Goal: Information Seeking & Learning: Learn about a topic

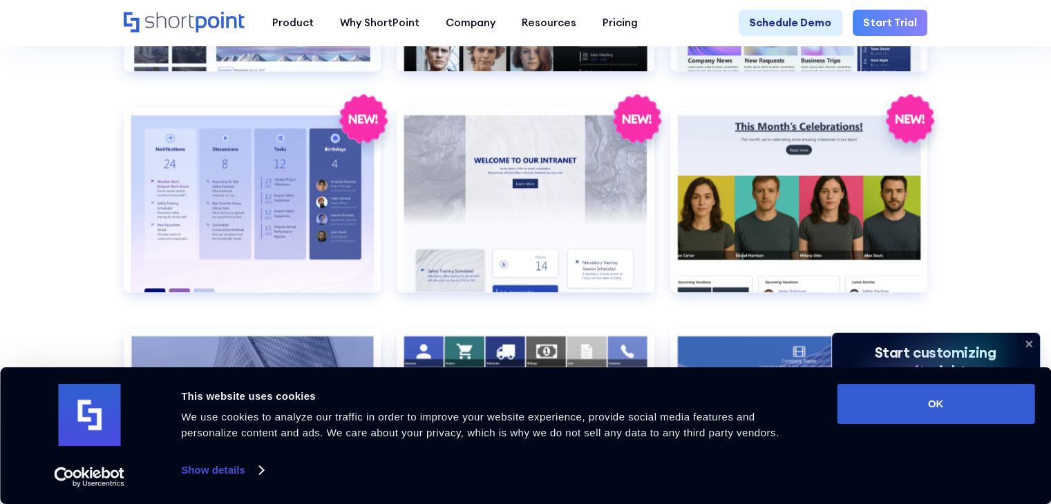
scroll to position [2267, 0]
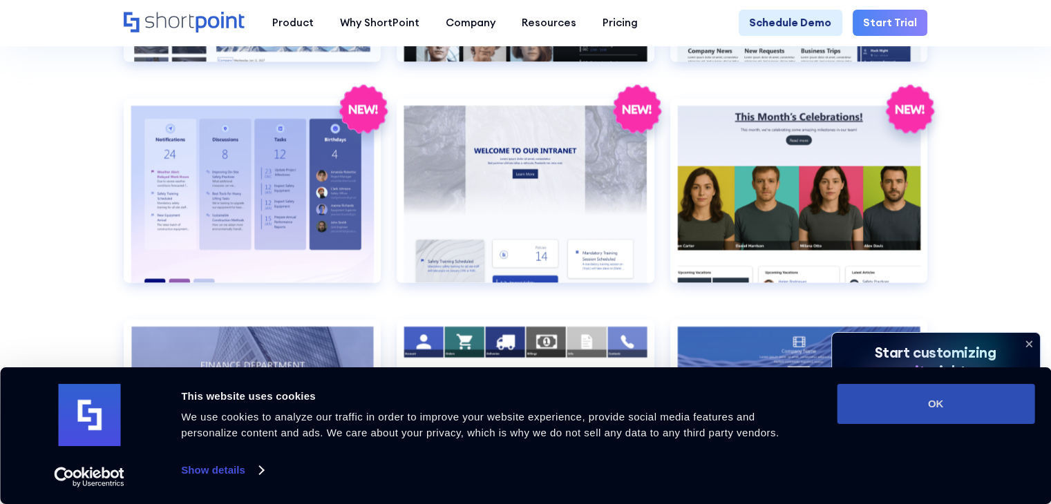
click at [975, 390] on button "OK" at bounding box center [936, 404] width 198 height 40
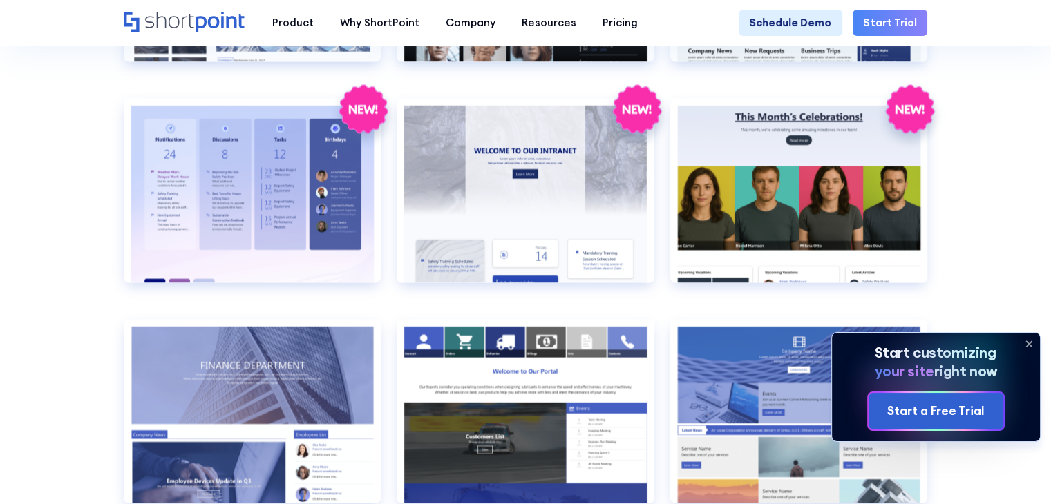
scroll to position [0, 0]
click at [1028, 344] on icon at bounding box center [1029, 344] width 22 height 22
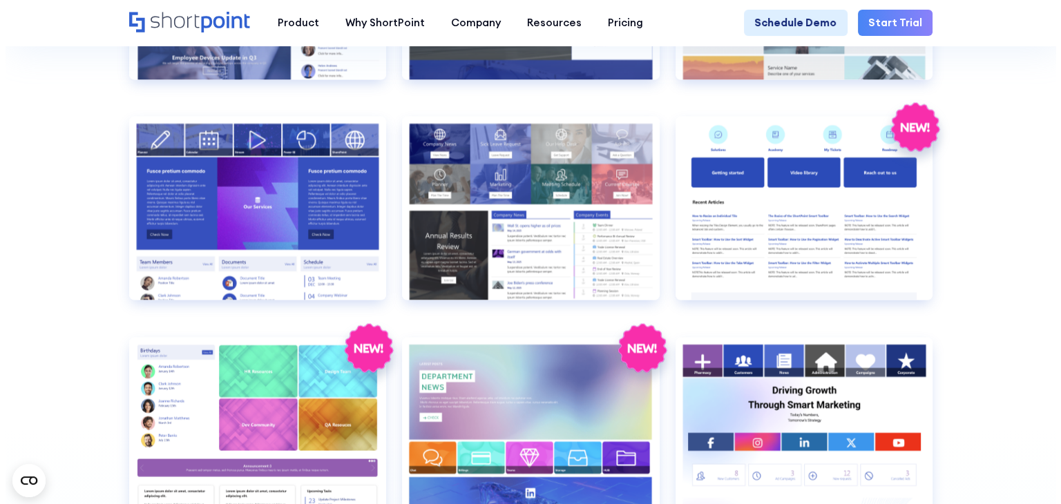
scroll to position [2681, 0]
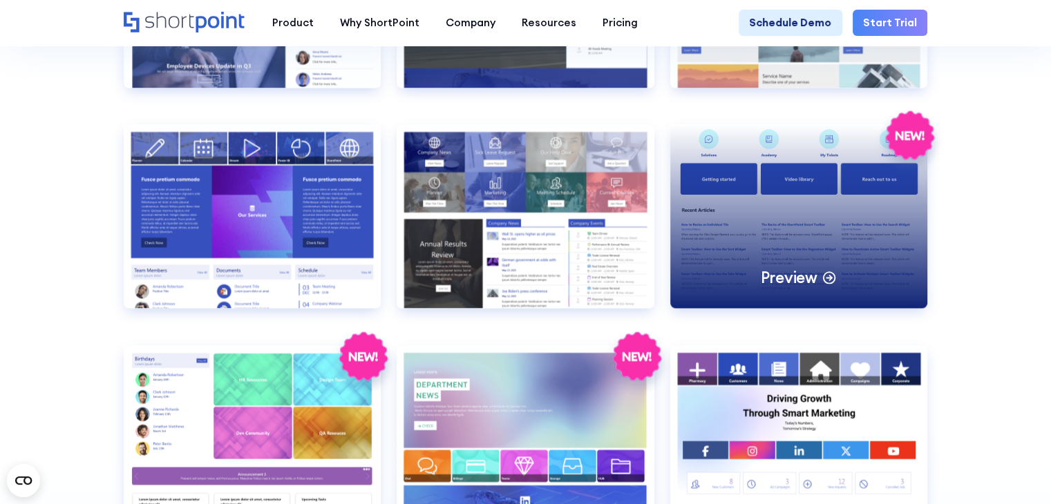
click at [818, 288] on div "Preview" at bounding box center [799, 217] width 258 height 184
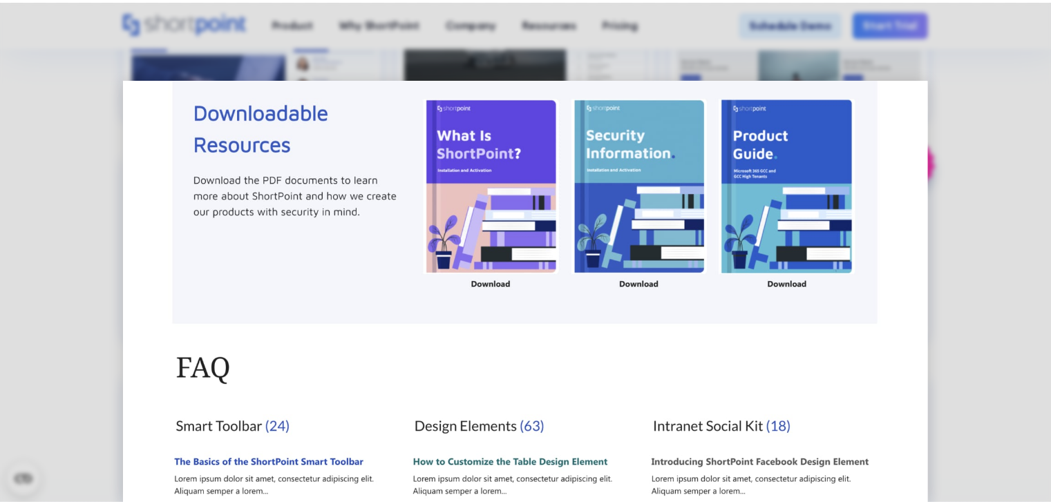
scroll to position [793, 0]
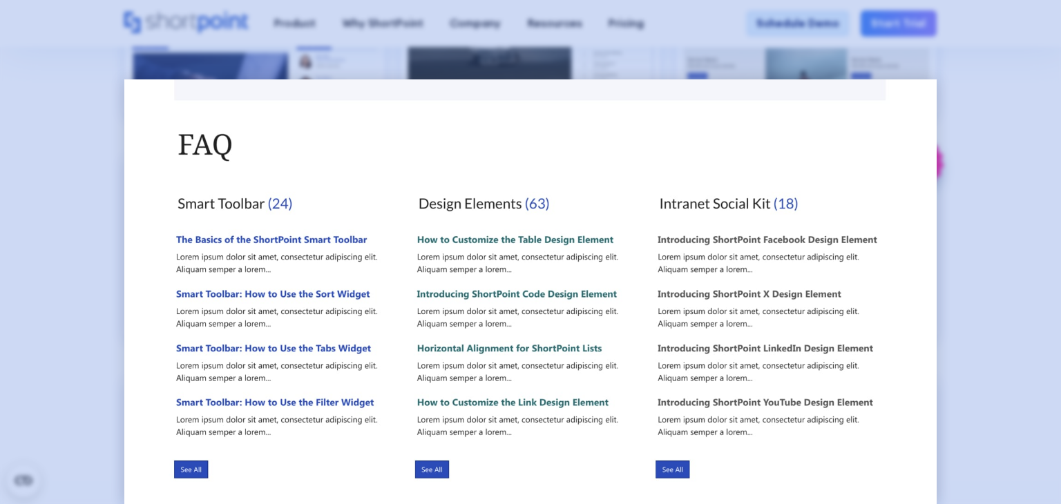
click at [1050, 367] on div at bounding box center [530, 252] width 1061 height 504
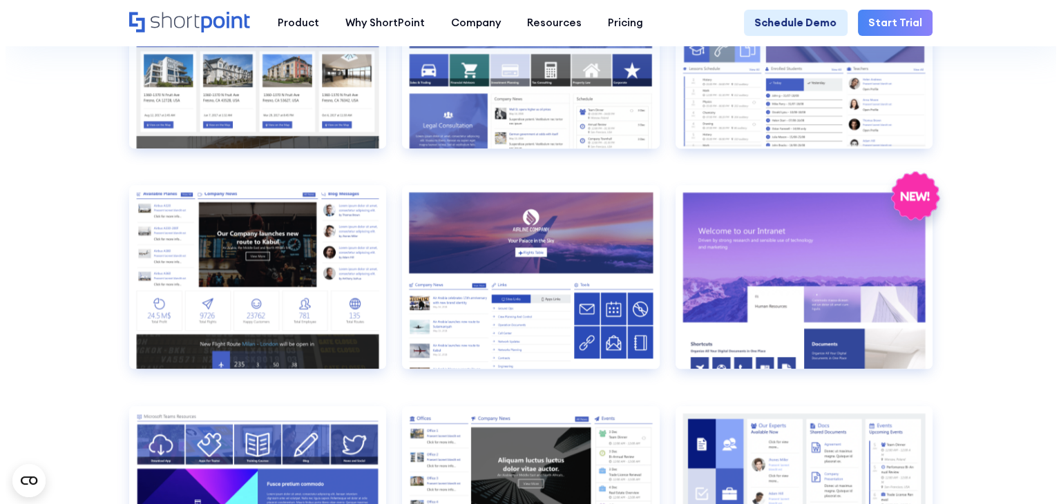
scroll to position [1543, 0]
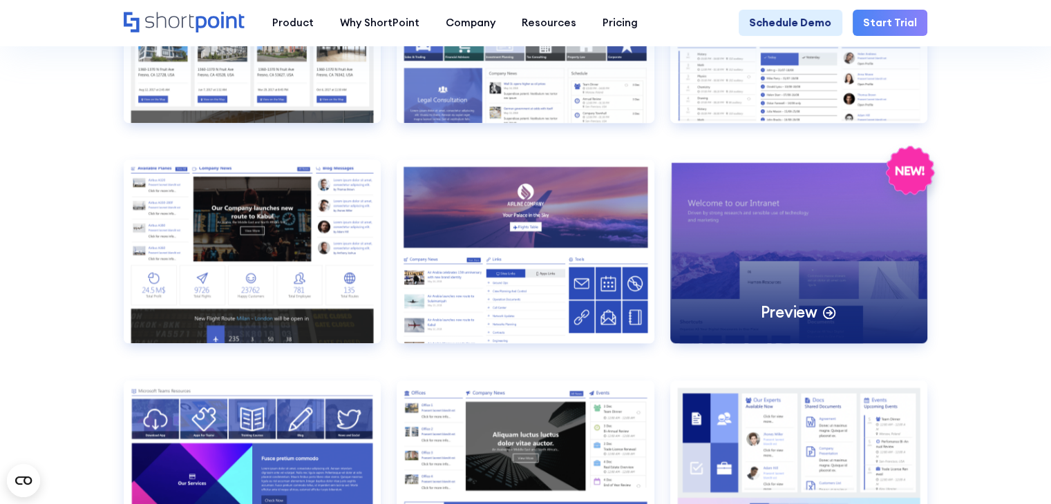
click at [830, 278] on div "Preview" at bounding box center [799, 252] width 258 height 184
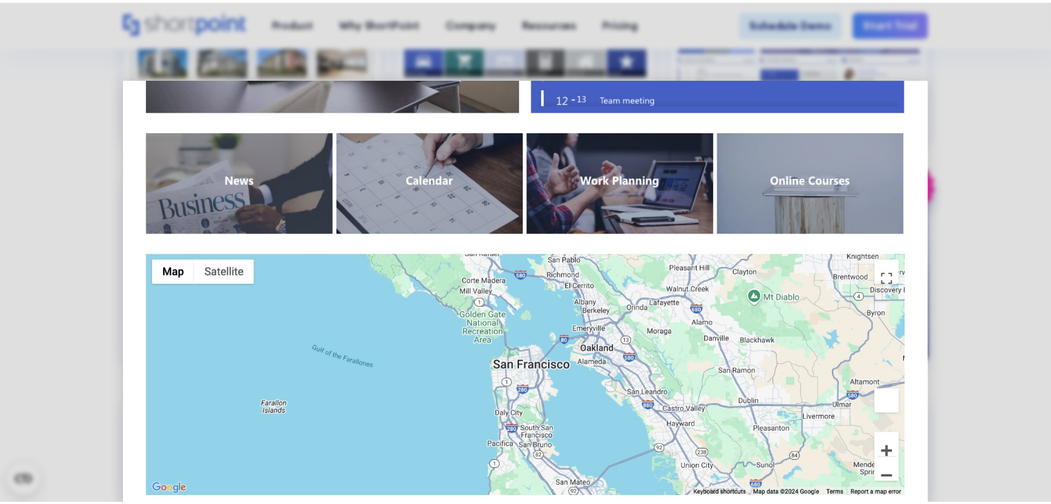
scroll to position [898, 0]
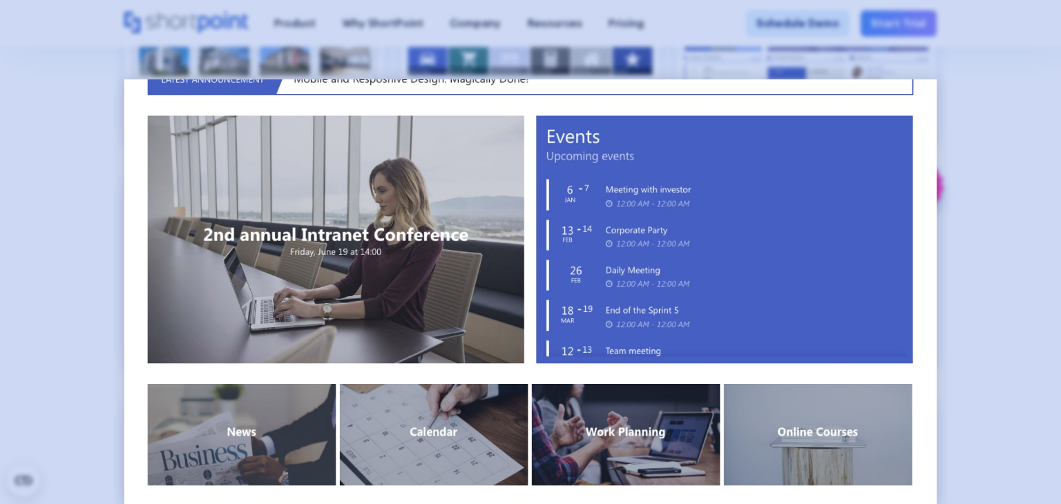
click at [1045, 365] on div at bounding box center [530, 252] width 1061 height 504
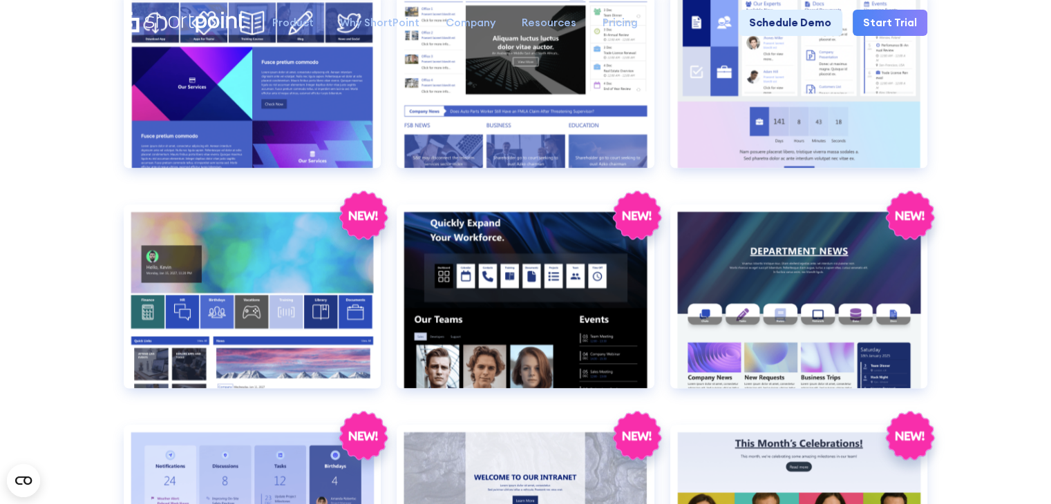
scroll to position [0, 0]
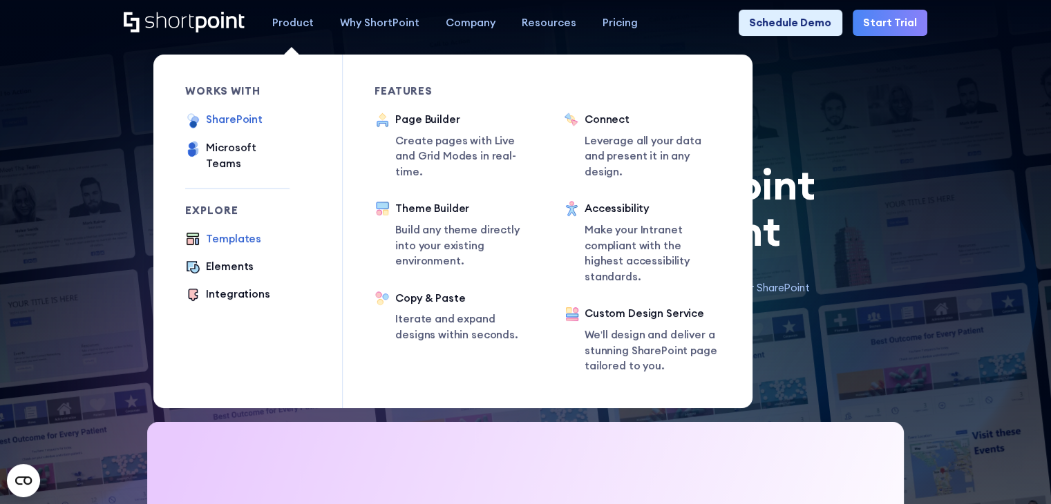
click at [241, 122] on div "SharePoint" at bounding box center [234, 120] width 56 height 16
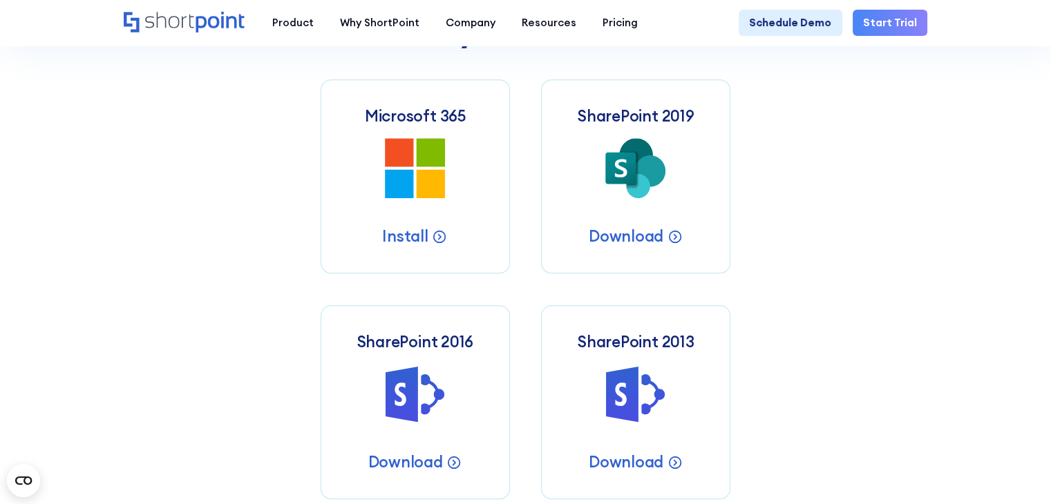
scroll to position [525, 0]
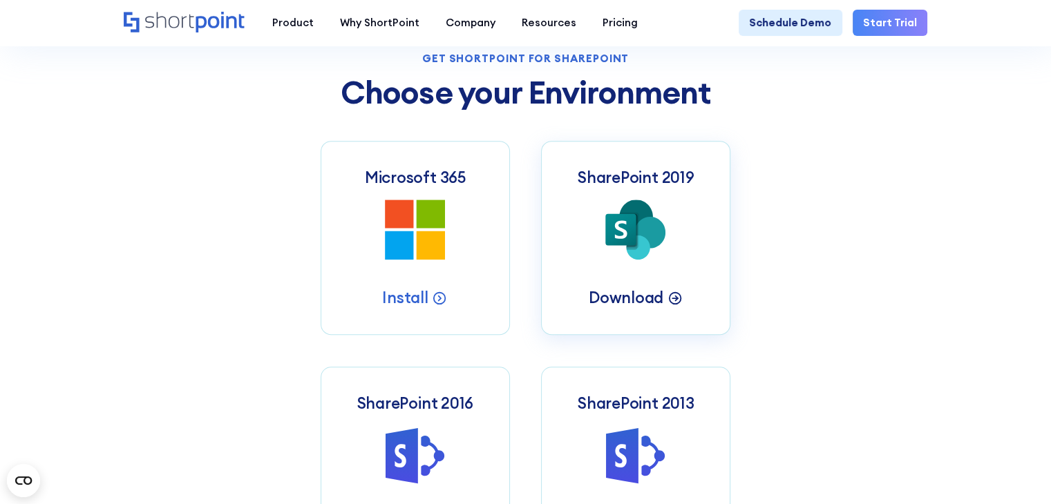
click at [654, 308] on p "Download" at bounding box center [626, 297] width 75 height 21
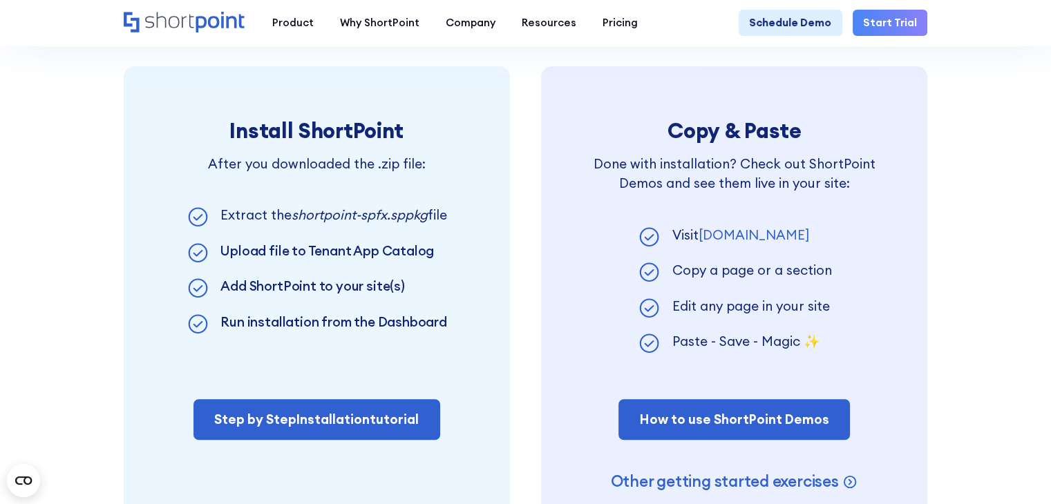
scroll to position [857, 0]
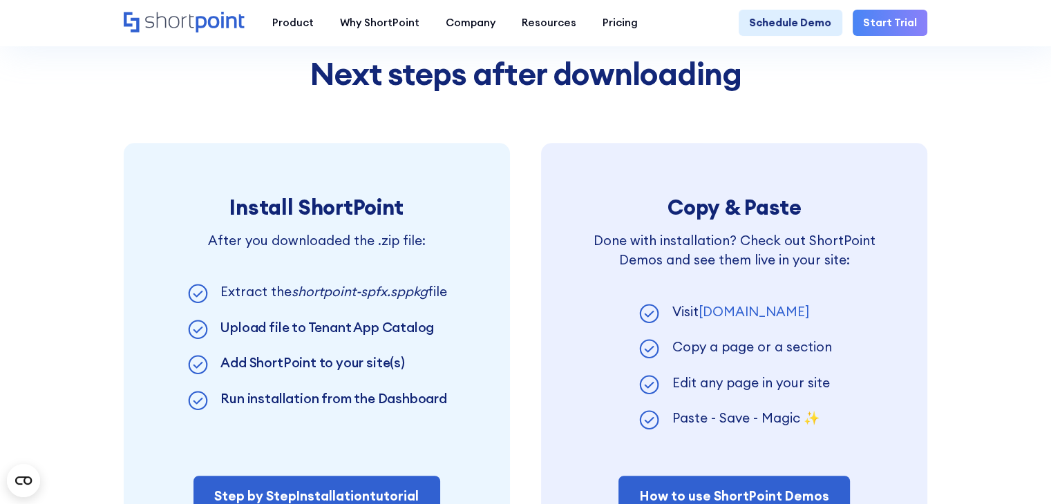
click at [777, 319] on link "demos.shortpoint.com" at bounding box center [753, 311] width 111 height 17
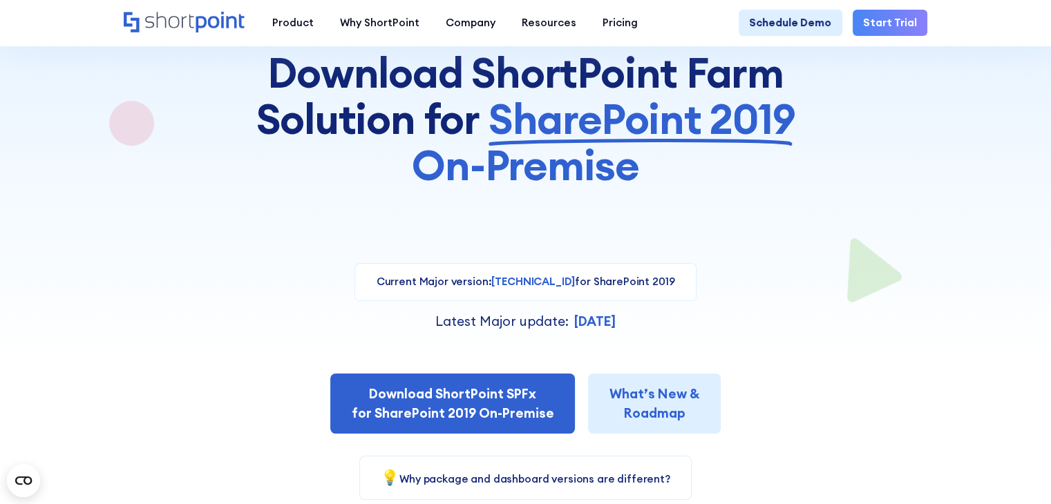
scroll to position [135, 0]
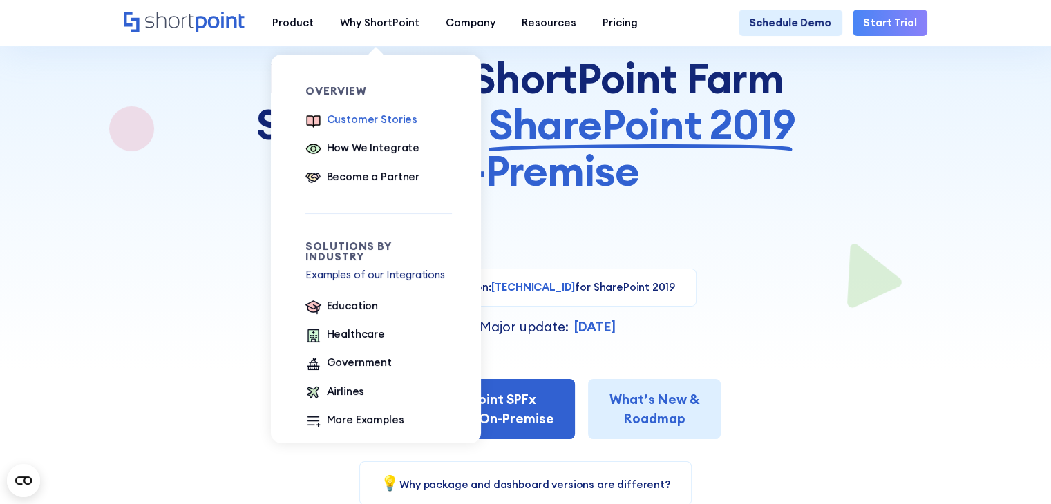
click at [384, 127] on div "Customer Stories" at bounding box center [372, 120] width 91 height 16
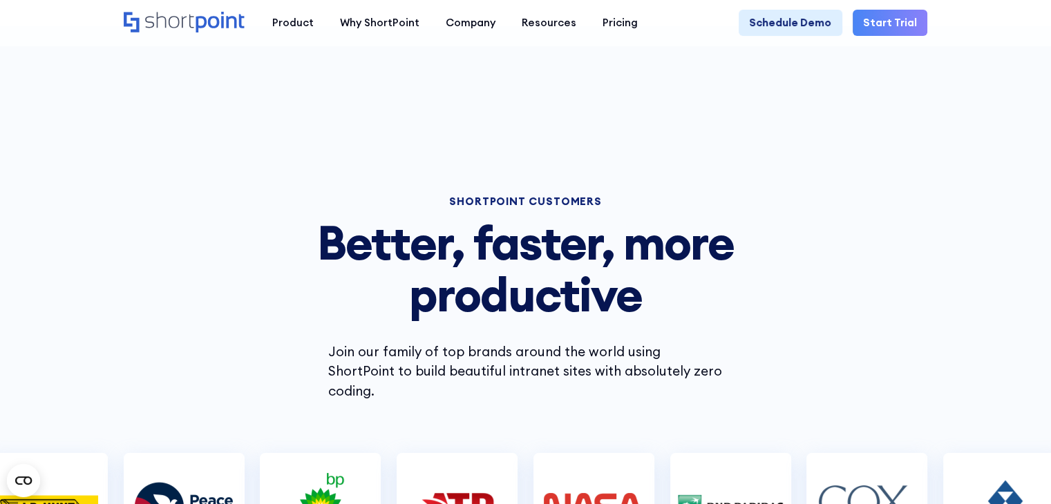
click at [169, 28] on icon "Home" at bounding box center [169, 20] width 49 height 17
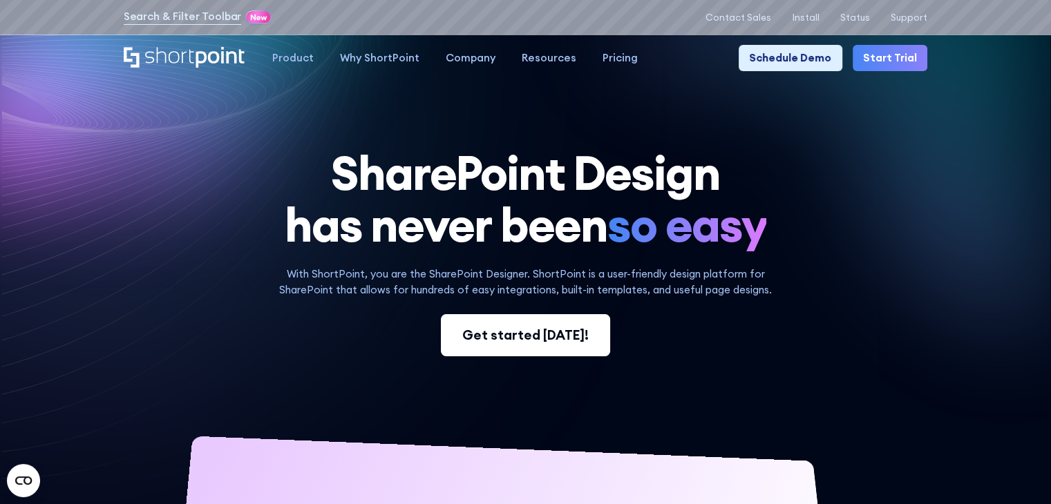
click at [538, 338] on div "Get started [DATE]!" at bounding box center [525, 335] width 126 height 20
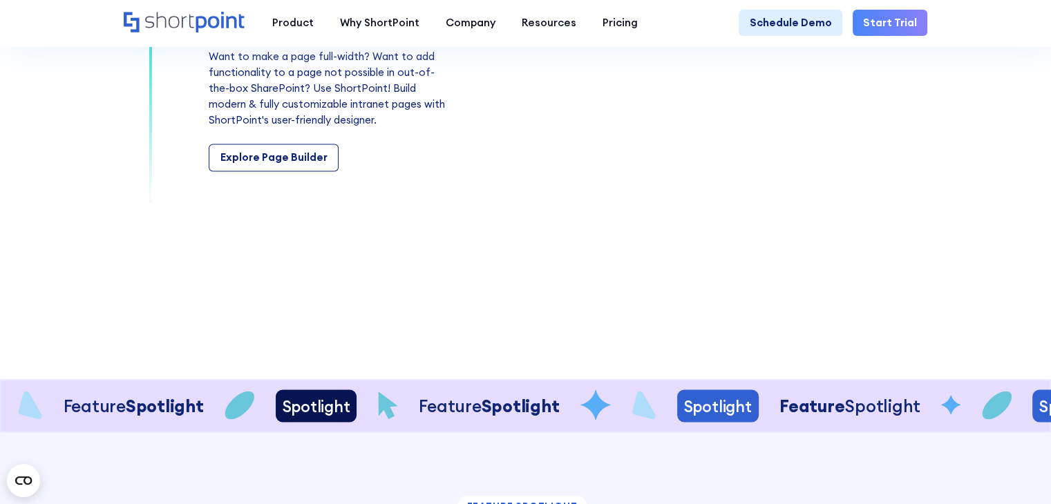
scroll to position [2378, 0]
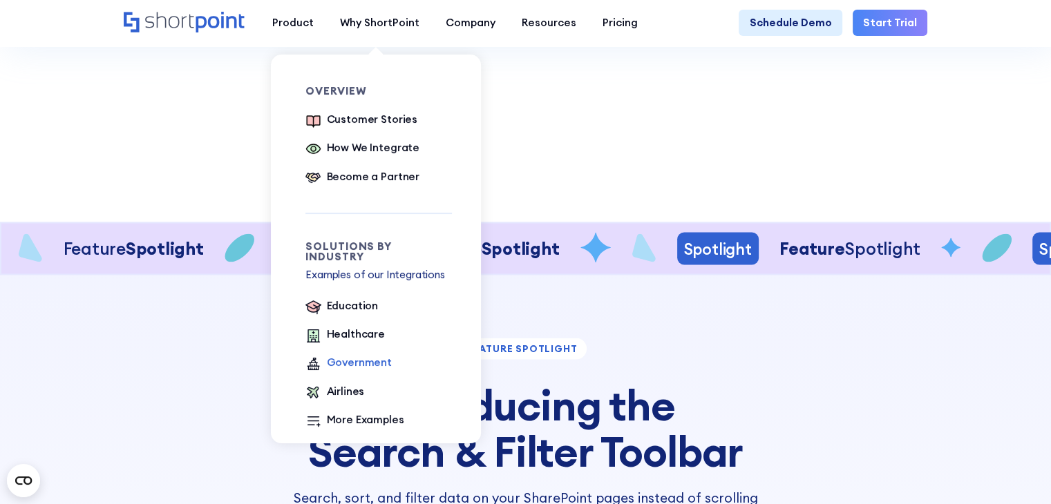
click at [343, 358] on div "Government" at bounding box center [359, 363] width 65 height 16
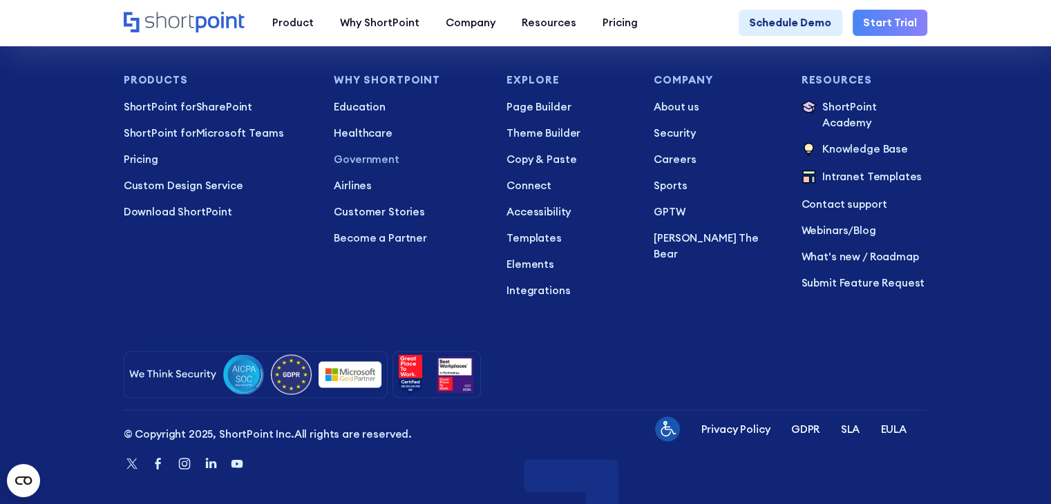
scroll to position [2808, 0]
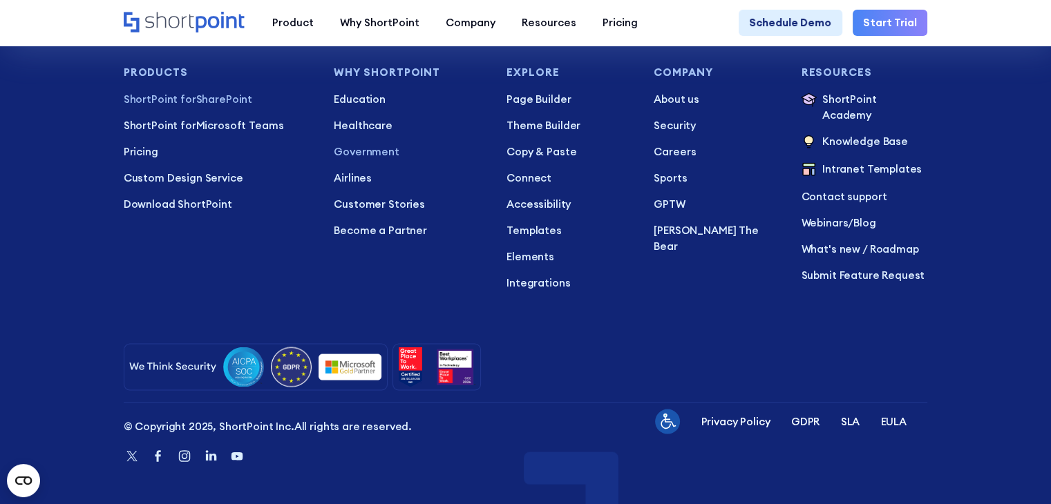
click at [209, 92] on p "ShortPoint for SharePoint" at bounding box center [218, 100] width 189 height 16
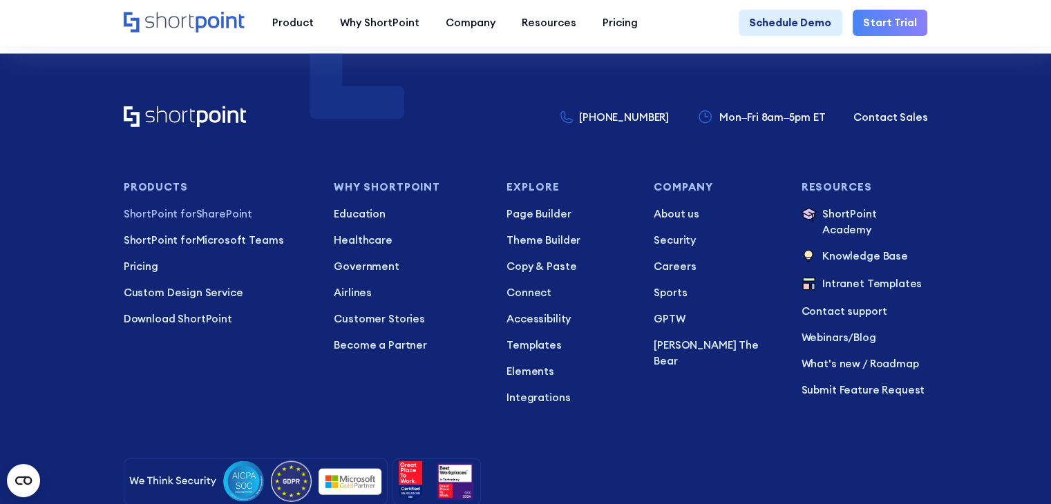
scroll to position [2764, 0]
click at [543, 249] on p "Theme Builder" at bounding box center [570, 242] width 126 height 16
